Goal: Find specific page/section: Find specific page/section

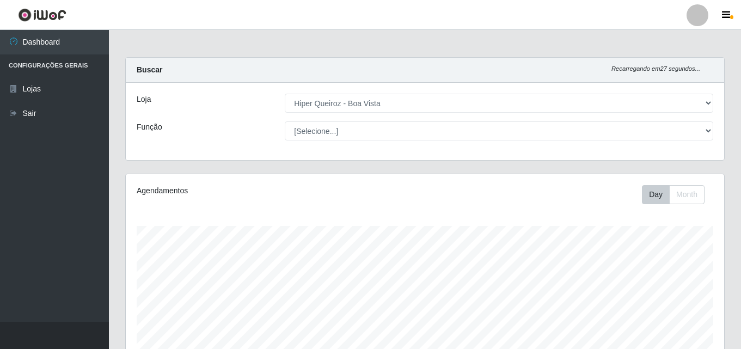
select select "514"
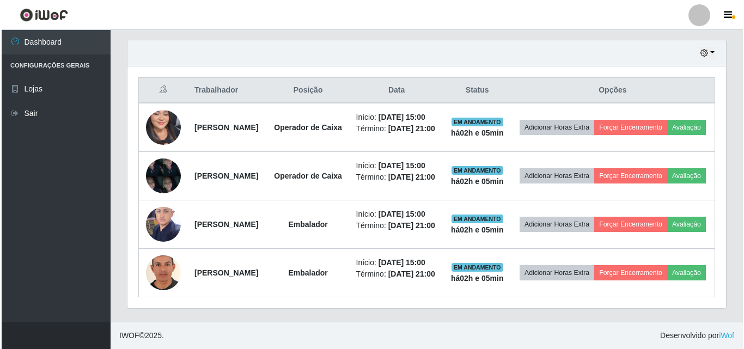
scroll to position [453, 0]
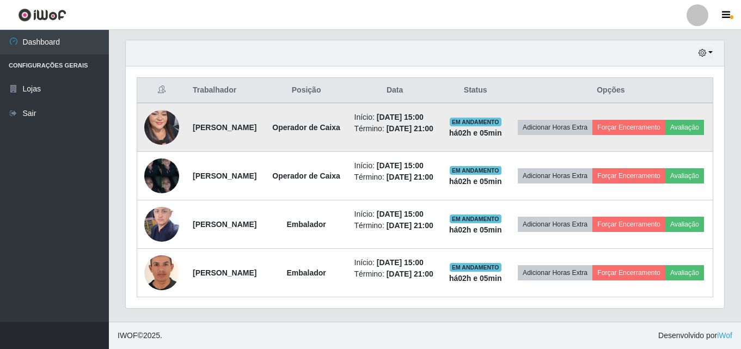
click at [164, 90] on img at bounding box center [161, 127] width 35 height 75
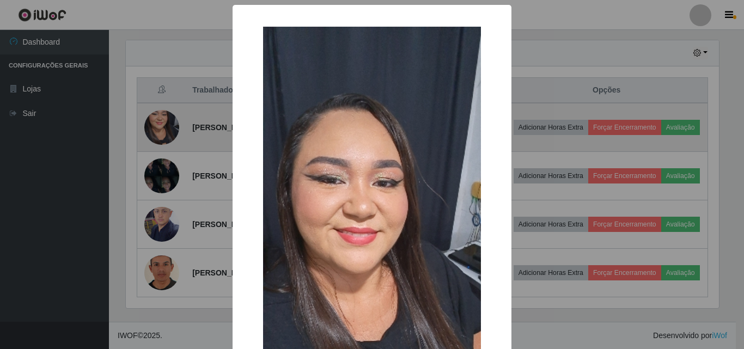
click at [164, 54] on div "× OK Cancel" at bounding box center [372, 174] width 744 height 349
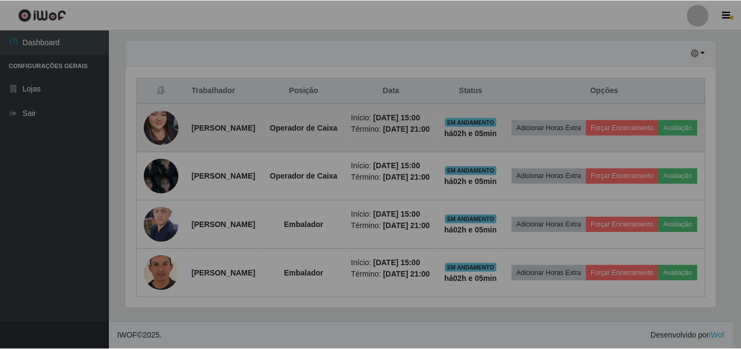
scroll to position [226, 599]
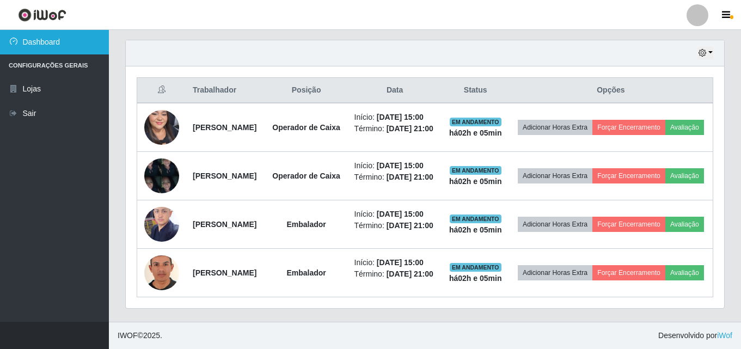
click at [65, 40] on link "Dashboard" at bounding box center [54, 42] width 109 height 25
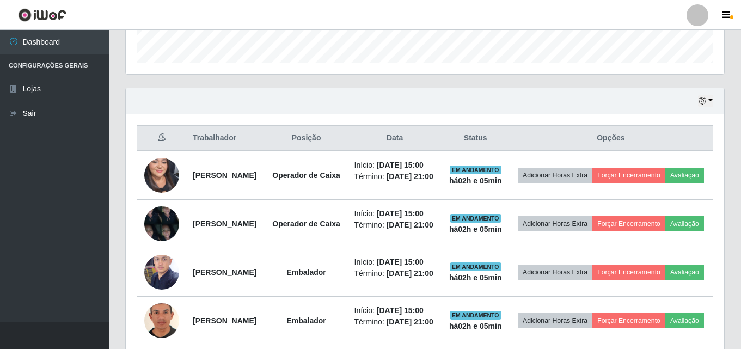
scroll to position [398, 0]
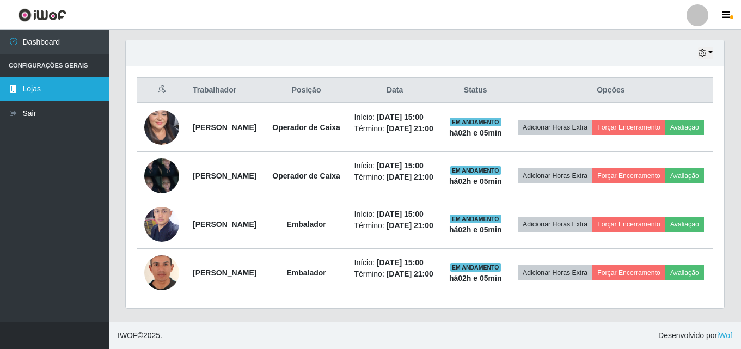
click at [27, 89] on link "Lojas" at bounding box center [54, 89] width 109 height 25
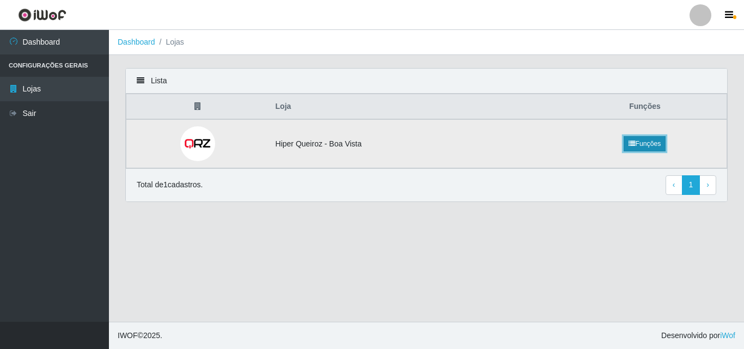
click at [650, 145] on link "Funções" at bounding box center [645, 143] width 42 height 15
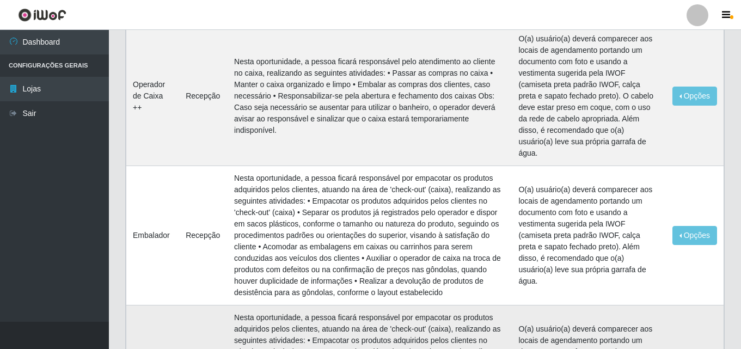
scroll to position [381, 0]
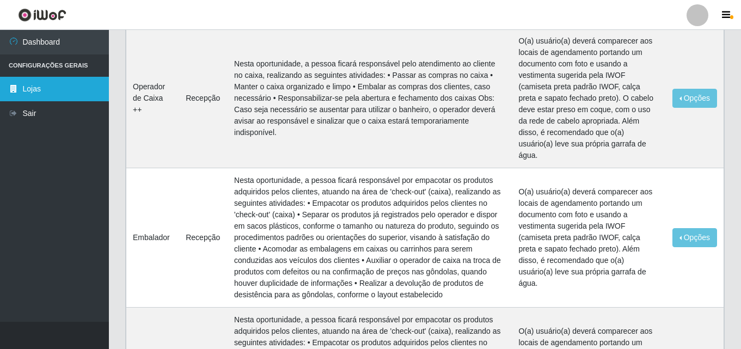
click at [44, 97] on link "Lojas" at bounding box center [54, 89] width 109 height 25
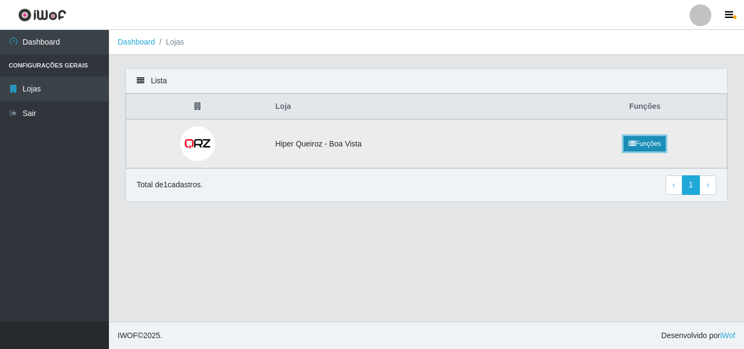
click at [648, 141] on link "Funções" at bounding box center [645, 143] width 42 height 15
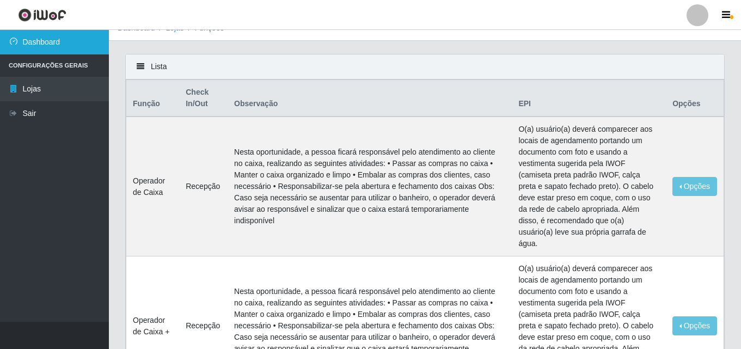
scroll to position [5, 0]
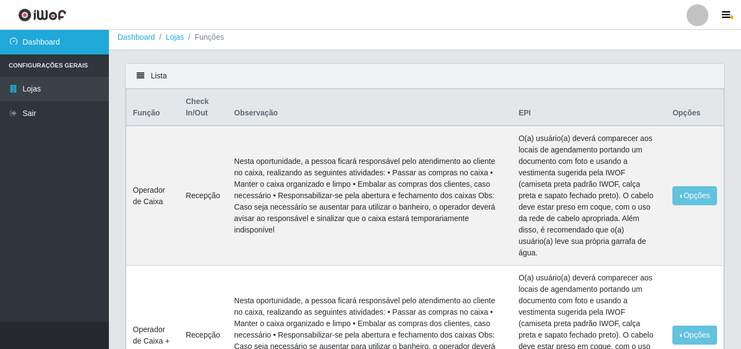
click at [47, 39] on link "Dashboard" at bounding box center [54, 42] width 109 height 25
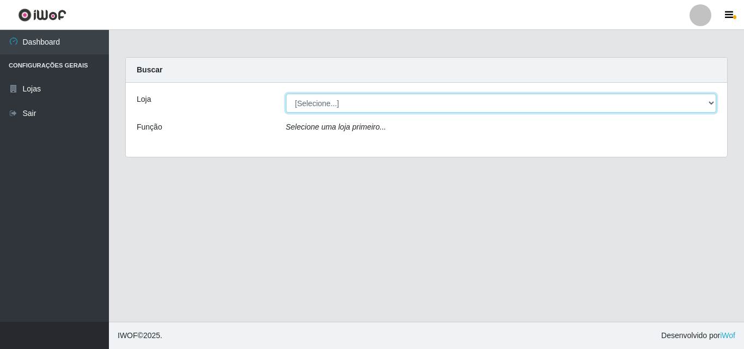
click at [714, 106] on select "[Selecione...] Hiper Queiroz - [GEOGRAPHIC_DATA]" at bounding box center [501, 103] width 431 height 19
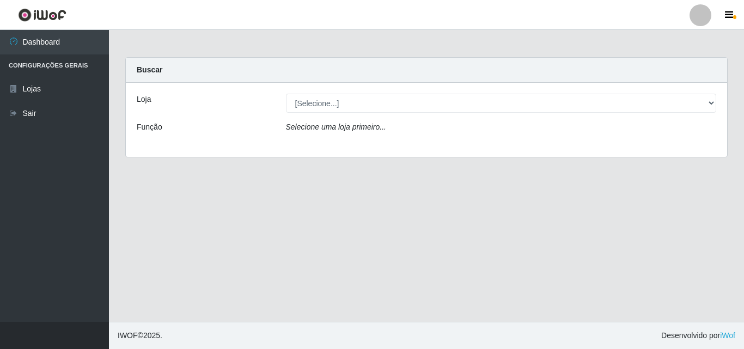
click at [623, 145] on div "Loja [Selecione...] Hiper Queiroz - Boa Vista Função Selecione uma loja primeir…" at bounding box center [426, 120] width 601 height 74
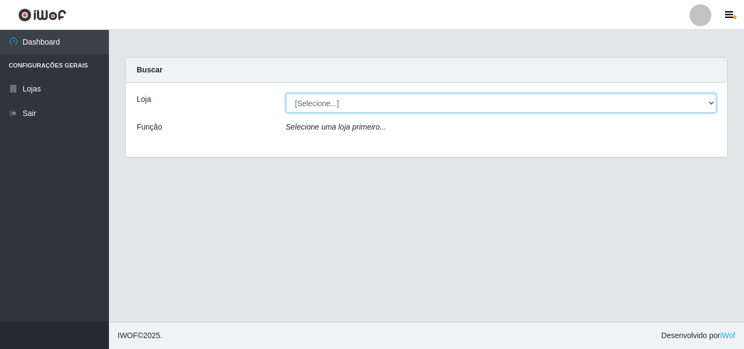
click at [651, 104] on select "[Selecione...] Hiper Queiroz - [GEOGRAPHIC_DATA]" at bounding box center [501, 103] width 431 height 19
select select "514"
click at [286, 94] on select "[Selecione...] Hiper Queiroz - [GEOGRAPHIC_DATA]" at bounding box center [501, 103] width 431 height 19
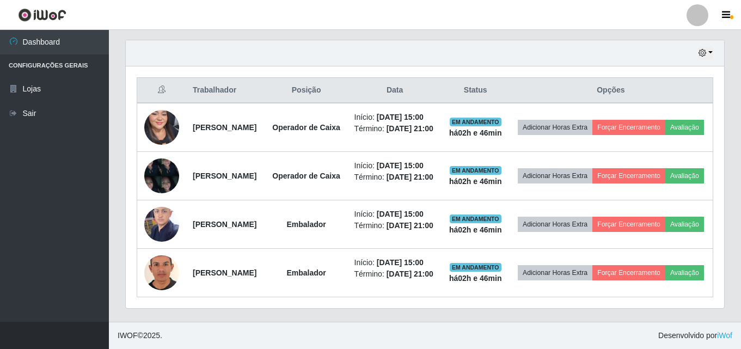
scroll to position [453, 0]
